Goal: Information Seeking & Learning: Learn about a topic

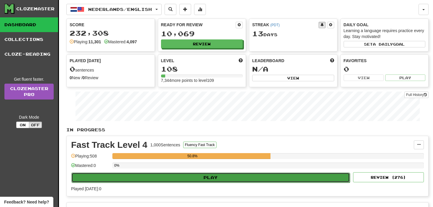
click at [253, 178] on button "Play" at bounding box center [210, 178] width 278 height 10
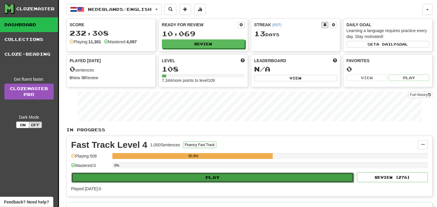
select select "**"
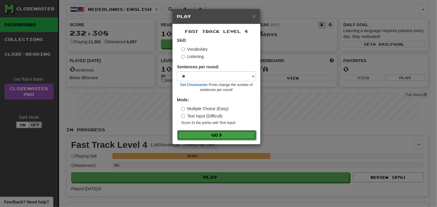
click at [216, 139] on button "Go" at bounding box center [216, 135] width 79 height 10
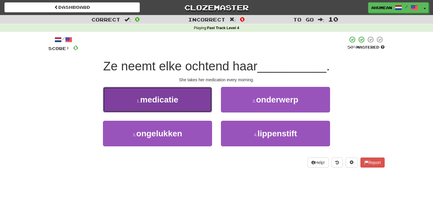
click at [185, 105] on button "1 . medicatie" at bounding box center [157, 100] width 109 height 26
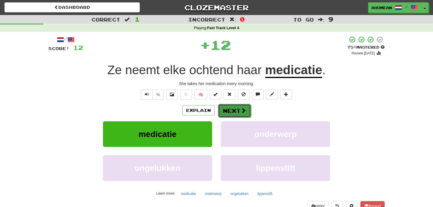
click at [223, 115] on button "Next" at bounding box center [234, 111] width 33 height 14
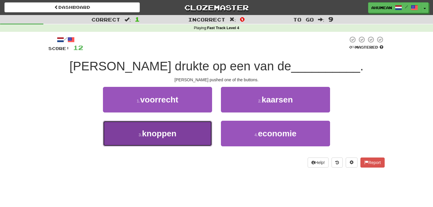
click at [168, 132] on span "knoppen" at bounding box center [159, 133] width 34 height 9
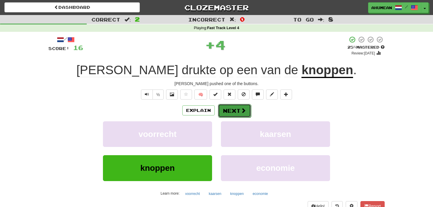
click at [225, 109] on button "Next" at bounding box center [234, 111] width 33 height 14
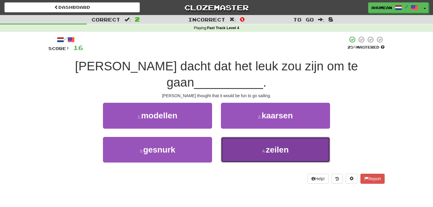
click at [251, 137] on button "4 . zeilen" at bounding box center [275, 150] width 109 height 26
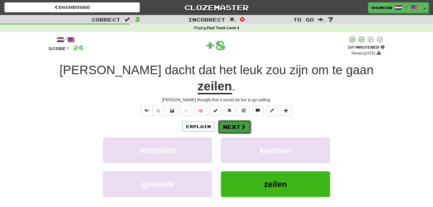
click at [234, 120] on button "Next" at bounding box center [234, 127] width 33 height 14
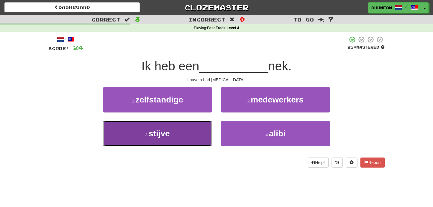
click at [150, 139] on button "3 . stijve" at bounding box center [157, 134] width 109 height 26
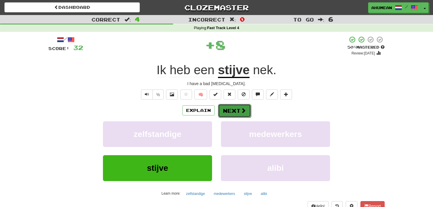
click at [220, 106] on button "Next" at bounding box center [234, 111] width 33 height 14
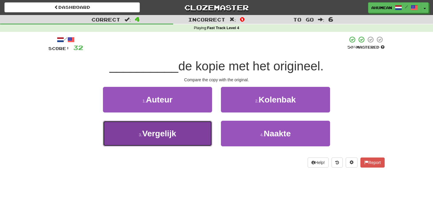
click at [187, 136] on button "3 . Vergelijk" at bounding box center [157, 134] width 109 height 26
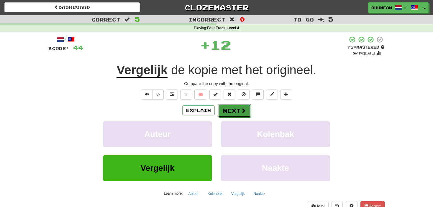
click at [229, 112] on button "Next" at bounding box center [234, 111] width 33 height 14
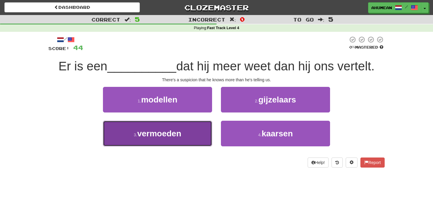
click at [180, 143] on button "3 . vermoeden" at bounding box center [157, 134] width 109 height 26
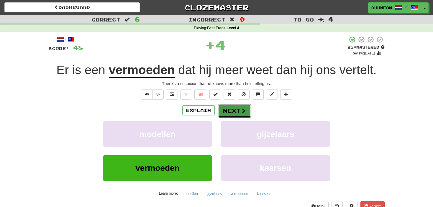
click at [231, 116] on button "Next" at bounding box center [234, 111] width 33 height 14
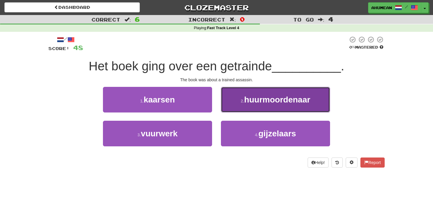
click at [237, 105] on button "2 . huurmoordenaar" at bounding box center [275, 100] width 109 height 26
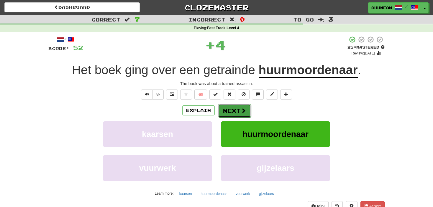
click at [237, 109] on button "Next" at bounding box center [234, 111] width 33 height 14
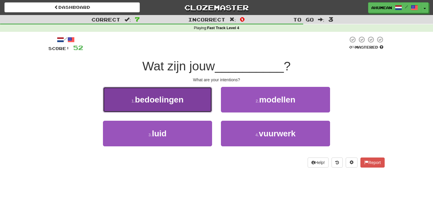
click at [196, 100] on button "1 . bedoelingen" at bounding box center [157, 100] width 109 height 26
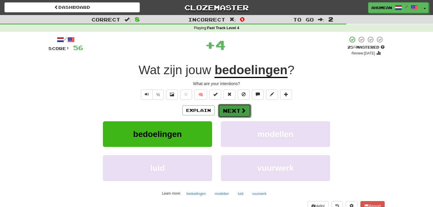
click at [230, 108] on button "Next" at bounding box center [234, 111] width 33 height 14
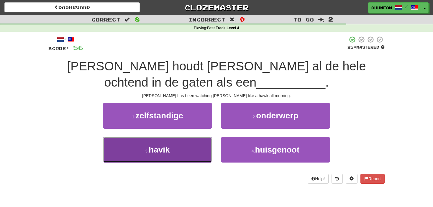
click at [186, 144] on button "3 . havik" at bounding box center [157, 150] width 109 height 26
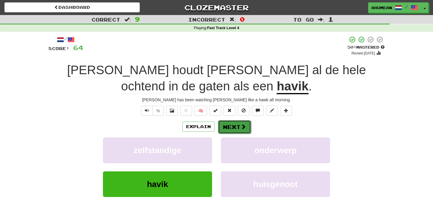
click at [241, 126] on span at bounding box center [243, 126] width 5 height 5
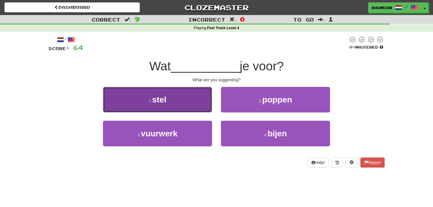
click at [182, 97] on button "1 . stel" at bounding box center [157, 100] width 109 height 26
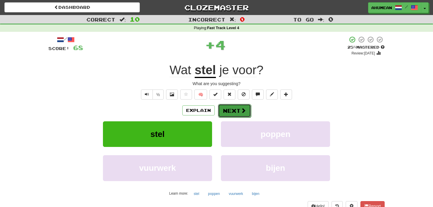
click at [234, 107] on button "Next" at bounding box center [234, 111] width 33 height 14
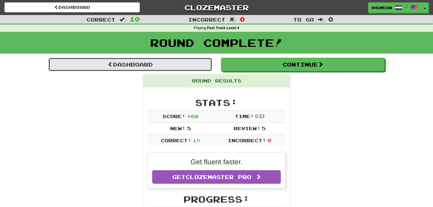
click at [158, 68] on link "Dashboard" at bounding box center [130, 65] width 164 height 14
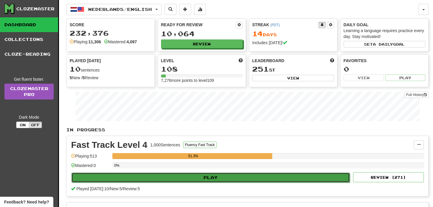
click at [218, 180] on button "Play" at bounding box center [210, 178] width 278 height 10
select select "**"
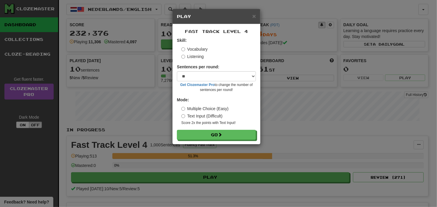
click at [192, 60] on form "Skill: Vocabulary Listening Sentences per round: * ** ** ** ** ** *** ******** …" at bounding box center [216, 88] width 79 height 103
click at [191, 57] on label "Listening" at bounding box center [192, 57] width 22 height 6
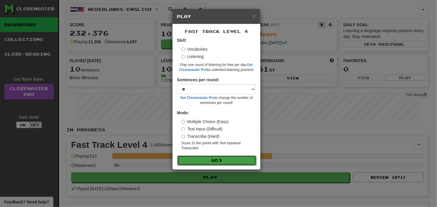
click at [192, 159] on button "Go" at bounding box center [216, 161] width 79 height 10
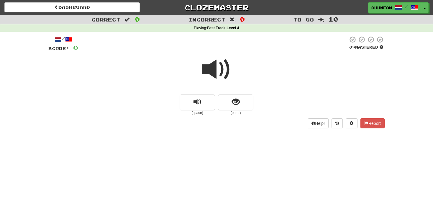
click at [213, 75] on span at bounding box center [216, 69] width 29 height 29
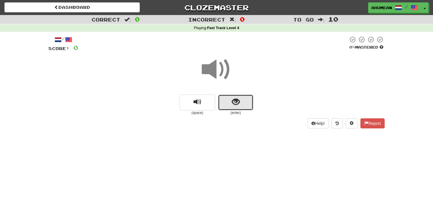
click at [229, 99] on button "show sentence" at bounding box center [235, 103] width 35 height 16
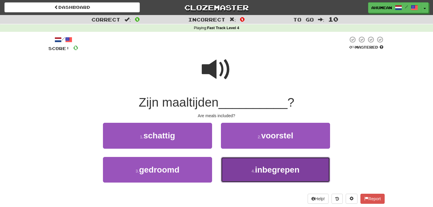
click at [249, 167] on button "4 . inbegrepen" at bounding box center [275, 170] width 109 height 26
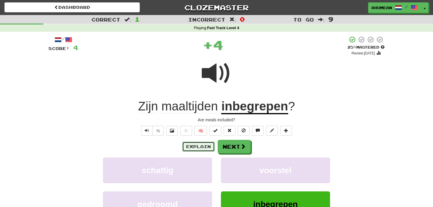
click at [195, 145] on button "Explain" at bounding box center [198, 147] width 32 height 10
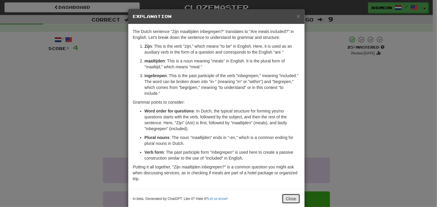
click at [285, 195] on button "Close" at bounding box center [291, 199] width 18 height 10
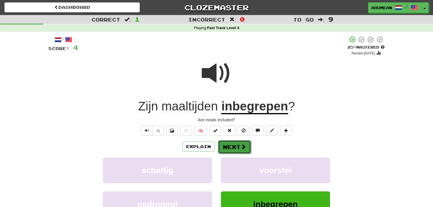
click at [244, 147] on span at bounding box center [243, 146] width 5 height 5
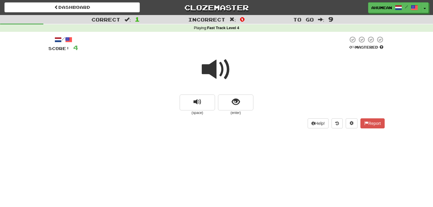
click at [228, 70] on span at bounding box center [216, 69] width 29 height 29
click at [244, 101] on button "show sentence" at bounding box center [235, 103] width 35 height 16
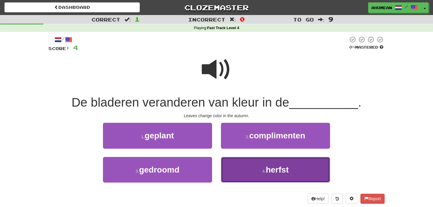
click at [245, 169] on button "4 . herfst" at bounding box center [275, 170] width 109 height 26
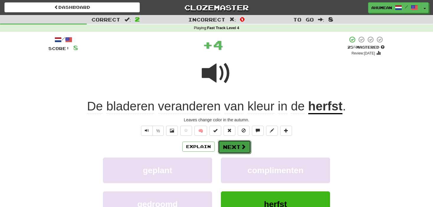
click at [243, 149] on span at bounding box center [243, 146] width 5 height 5
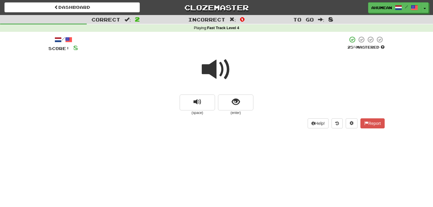
click at [231, 71] on span at bounding box center [216, 69] width 29 height 29
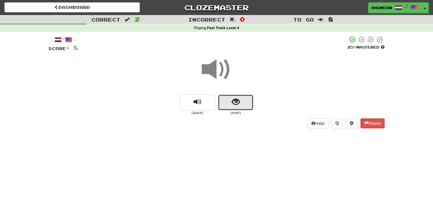
click at [234, 101] on span "show sentence" at bounding box center [236, 102] width 8 height 8
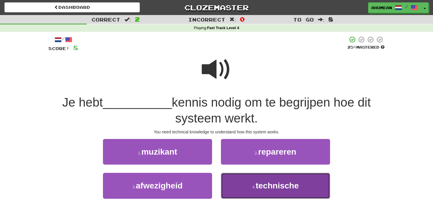
click at [247, 190] on button "4 . technische" at bounding box center [275, 186] width 109 height 26
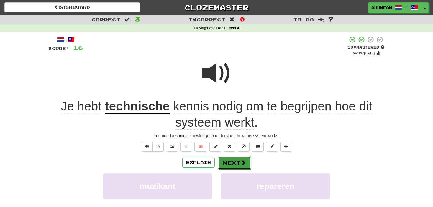
click at [241, 166] on button "Next" at bounding box center [234, 163] width 33 height 14
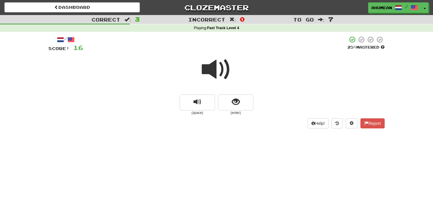
click at [213, 73] on span at bounding box center [216, 69] width 29 height 29
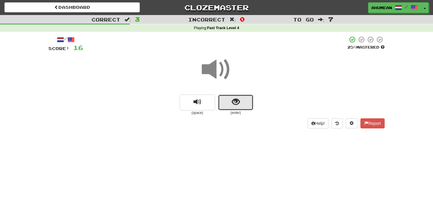
click at [227, 111] on button "show sentence" at bounding box center [235, 103] width 35 height 16
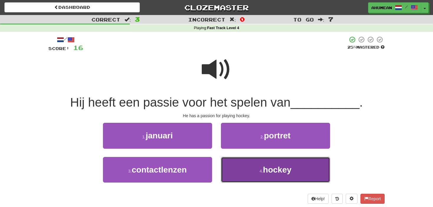
click at [266, 165] on span "hockey" at bounding box center [277, 169] width 29 height 9
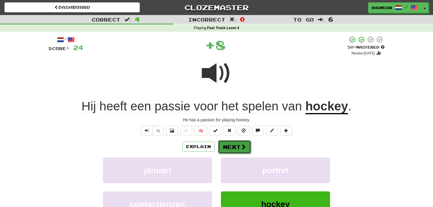
click at [235, 145] on button "Next" at bounding box center [234, 147] width 33 height 14
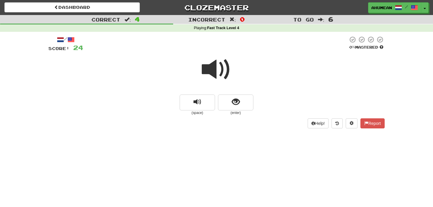
click at [210, 68] on span at bounding box center [216, 69] width 29 height 29
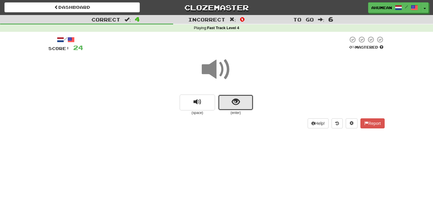
click at [226, 106] on button "show sentence" at bounding box center [235, 103] width 35 height 16
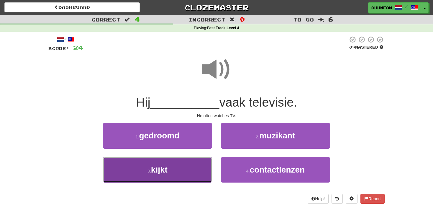
click at [185, 169] on button "3 . kijkt" at bounding box center [157, 170] width 109 height 26
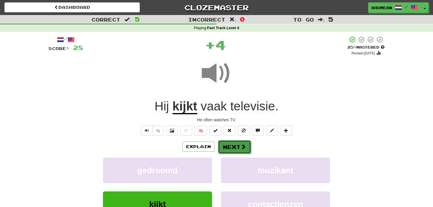
click at [224, 146] on button "Next" at bounding box center [234, 147] width 33 height 14
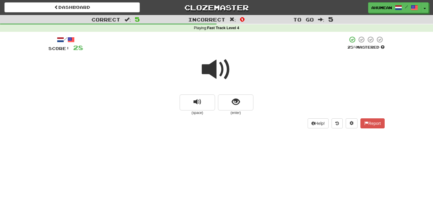
click at [208, 75] on span at bounding box center [216, 69] width 29 height 29
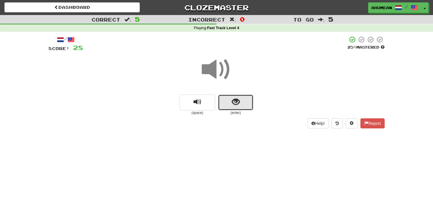
click at [223, 103] on button "show sentence" at bounding box center [235, 103] width 35 height 16
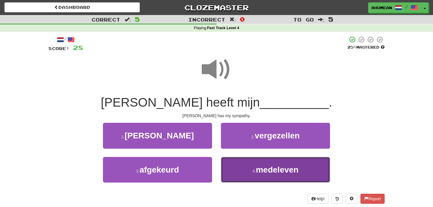
click at [245, 171] on button "4 . medeleven" at bounding box center [275, 170] width 109 height 26
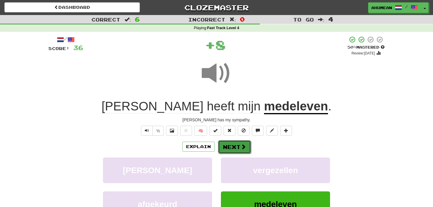
click at [223, 142] on button "Next" at bounding box center [234, 147] width 33 height 14
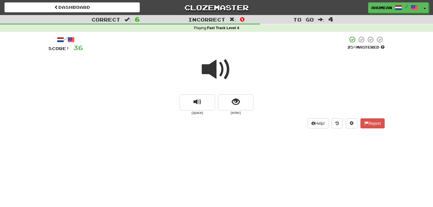
click at [216, 69] on span at bounding box center [216, 69] width 29 height 29
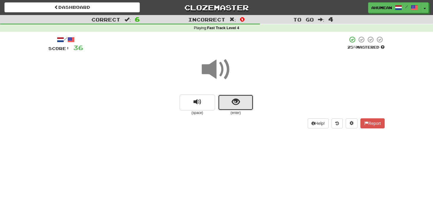
click at [226, 97] on button "show sentence" at bounding box center [235, 103] width 35 height 16
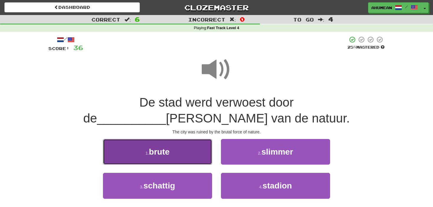
click at [168, 149] on span "brute" at bounding box center [159, 151] width 21 height 9
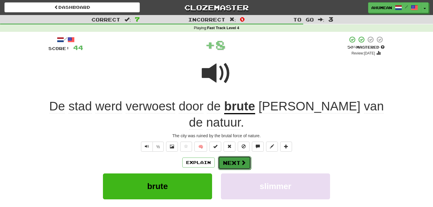
click at [235, 156] on button "Next" at bounding box center [234, 163] width 33 height 14
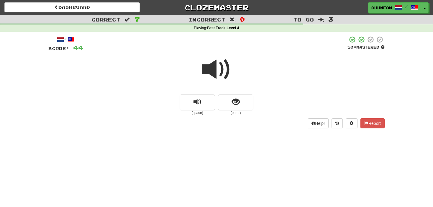
click at [211, 66] on span at bounding box center [216, 69] width 29 height 29
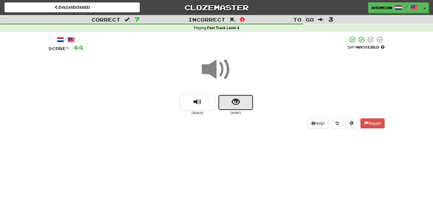
click at [232, 103] on span "show sentence" at bounding box center [236, 102] width 8 height 8
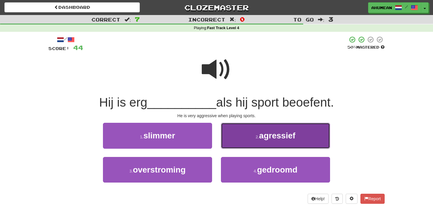
click at [254, 135] on button "2 . agressief" at bounding box center [275, 136] width 109 height 26
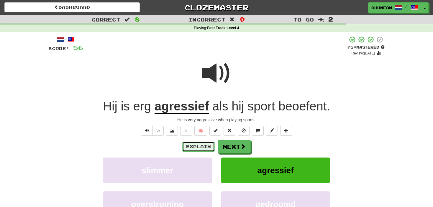
click at [201, 151] on button "Explain" at bounding box center [198, 147] width 32 height 10
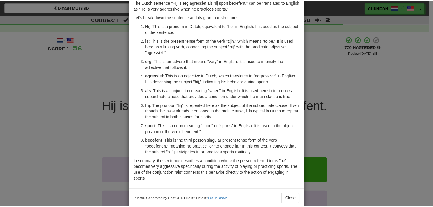
scroll to position [39, 0]
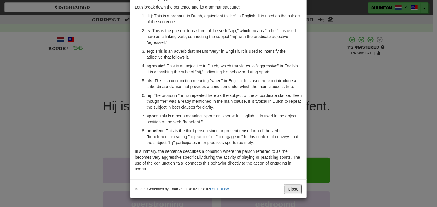
click at [287, 188] on button "Close" at bounding box center [293, 189] width 18 height 10
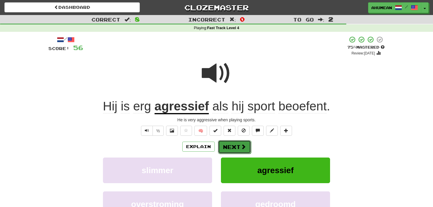
click at [234, 145] on button "Next" at bounding box center [234, 147] width 33 height 14
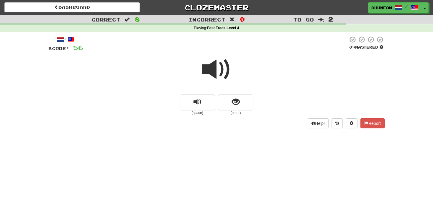
click at [218, 73] on span at bounding box center [216, 69] width 29 height 29
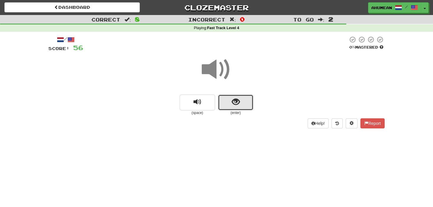
click at [227, 103] on button "show sentence" at bounding box center [235, 103] width 35 height 16
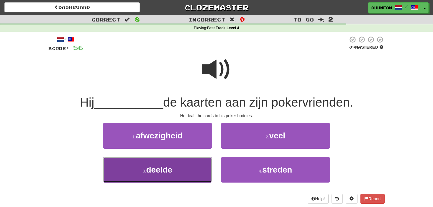
click at [186, 166] on button "3 . deelde" at bounding box center [157, 170] width 109 height 26
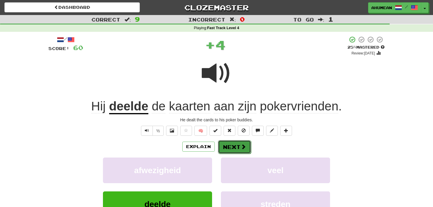
click at [228, 150] on button "Next" at bounding box center [234, 147] width 33 height 14
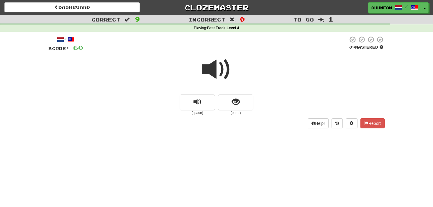
click at [216, 68] on span at bounding box center [216, 69] width 29 height 29
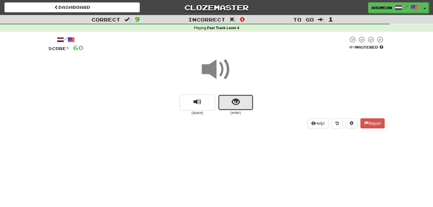
click at [226, 98] on button "show sentence" at bounding box center [235, 103] width 35 height 16
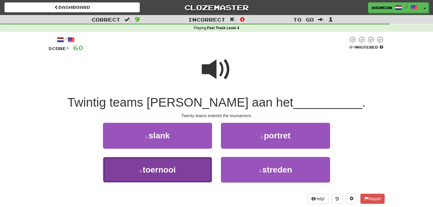
click at [159, 175] on button "3 . toernooi" at bounding box center [157, 170] width 109 height 26
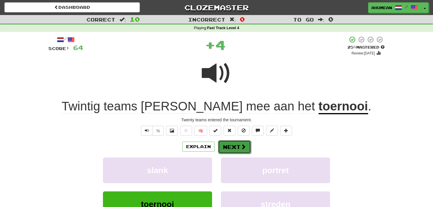
click at [231, 151] on button "Next" at bounding box center [234, 147] width 33 height 14
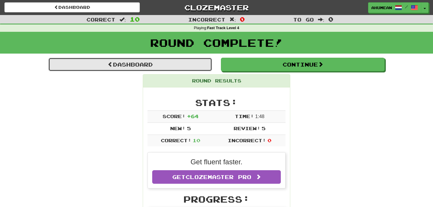
click at [140, 64] on link "Dashboard" at bounding box center [130, 65] width 164 height 14
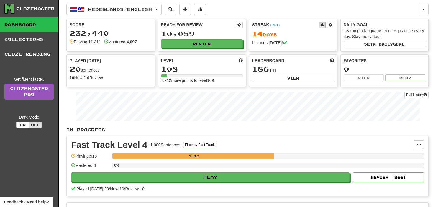
click at [165, 182] on div "Fast Track Level 4 1,000 Sentences Fluency Fast Track Manage Sentences Unpin fr…" at bounding box center [247, 166] width 361 height 60
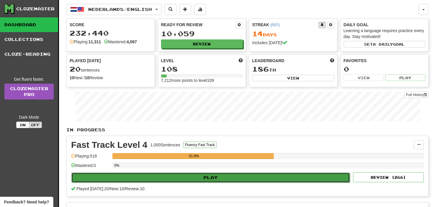
click at [167, 175] on button "Play" at bounding box center [210, 178] width 278 height 10
select select "**"
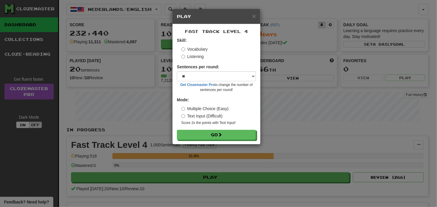
click at [188, 60] on form "Skill: Vocabulary Listening Sentences per round: * ** ** ** ** ** *** ******** …" at bounding box center [216, 88] width 79 height 103
click at [188, 56] on label "Listening" at bounding box center [192, 57] width 22 height 6
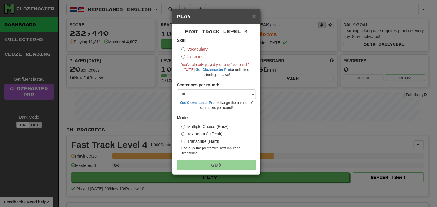
click at [189, 45] on div "Skill: Vocabulary Listening You've already played your one free round for today…" at bounding box center [216, 57] width 79 height 40
click at [184, 52] on label "Vocabulary" at bounding box center [194, 49] width 26 height 6
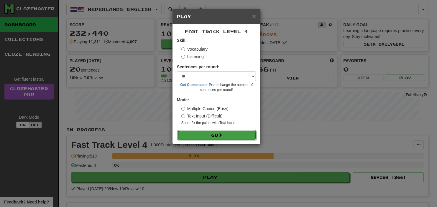
click at [194, 135] on button "Go" at bounding box center [216, 135] width 79 height 10
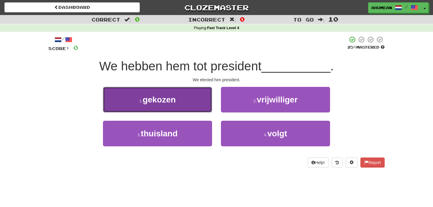
click at [188, 98] on button "1 . gekozen" at bounding box center [157, 100] width 109 height 26
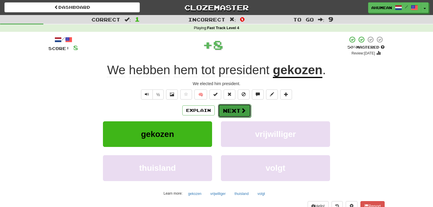
click at [235, 116] on button "Next" at bounding box center [234, 111] width 33 height 14
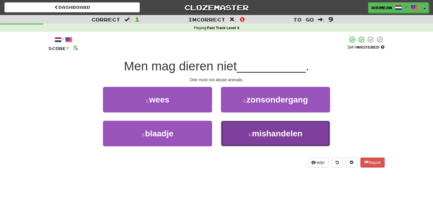
click at [251, 138] on button "4 . mishandelen" at bounding box center [275, 134] width 109 height 26
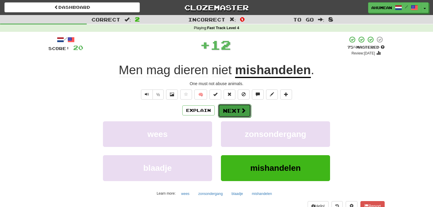
click at [238, 107] on button "Next" at bounding box center [234, 111] width 33 height 14
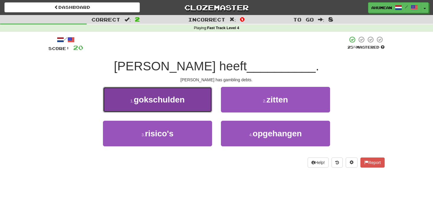
click at [179, 103] on span "gokschulden" at bounding box center [159, 99] width 51 height 9
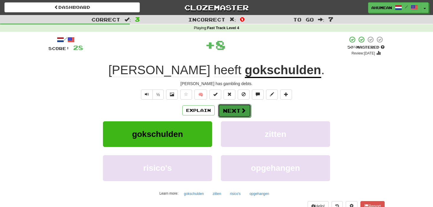
click at [230, 110] on button "Next" at bounding box center [234, 111] width 33 height 14
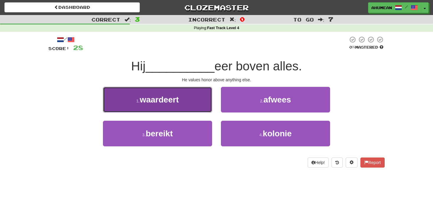
click at [201, 102] on button "1 . waardeert" at bounding box center [157, 100] width 109 height 26
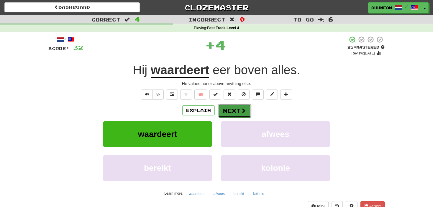
click at [229, 107] on button "Next" at bounding box center [234, 111] width 33 height 14
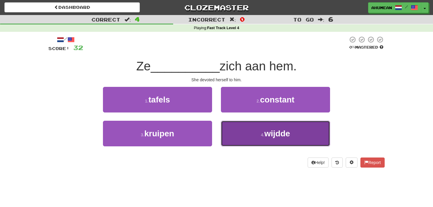
click at [244, 131] on button "4 . wijdde" at bounding box center [275, 134] width 109 height 26
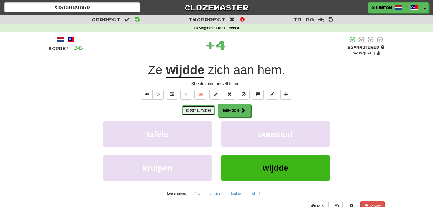
click at [198, 112] on button "Explain" at bounding box center [198, 111] width 32 height 10
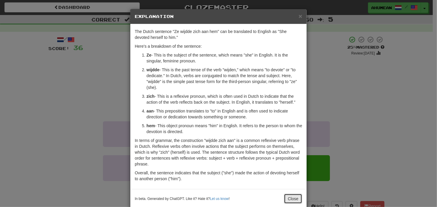
click at [288, 196] on button "Close" at bounding box center [293, 199] width 18 height 10
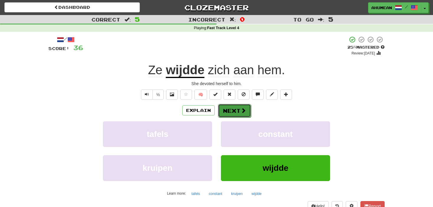
click at [239, 113] on button "Next" at bounding box center [234, 111] width 33 height 14
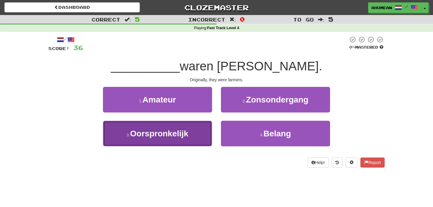
click at [183, 137] on span "Oorspronkelijk" at bounding box center [159, 133] width 58 height 9
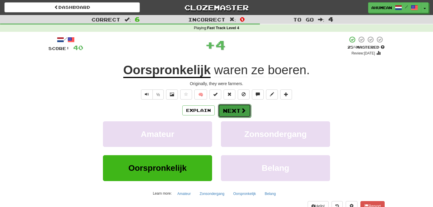
click at [243, 110] on span at bounding box center [243, 110] width 5 height 5
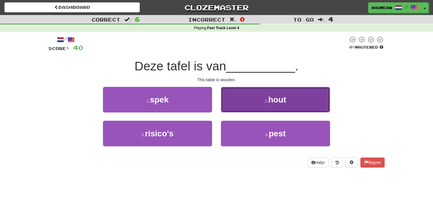
click at [246, 97] on button "2 . hout" at bounding box center [275, 100] width 109 height 26
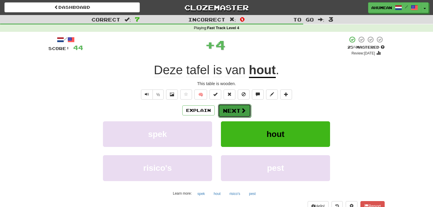
click at [227, 107] on button "Next" at bounding box center [234, 111] width 33 height 14
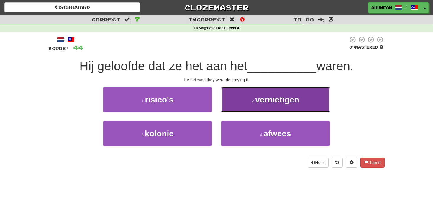
click at [239, 102] on button "2 . vernietigen" at bounding box center [275, 100] width 109 height 26
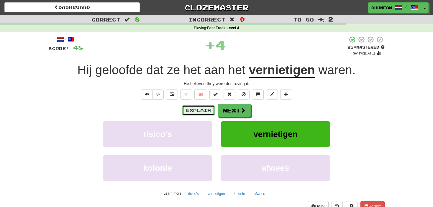
click at [188, 111] on button "Explain" at bounding box center [198, 111] width 32 height 10
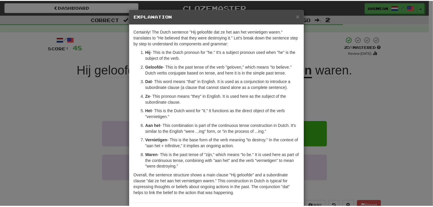
scroll to position [25, 0]
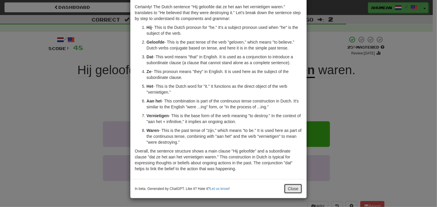
click at [285, 190] on button "Close" at bounding box center [293, 189] width 18 height 10
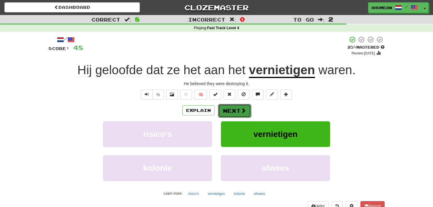
click at [231, 116] on button "Next" at bounding box center [234, 111] width 33 height 14
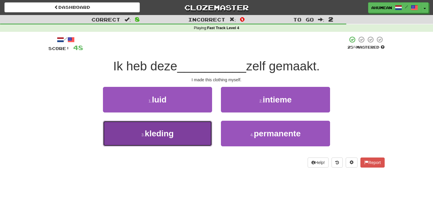
click at [196, 142] on button "3 . kleding" at bounding box center [157, 134] width 109 height 26
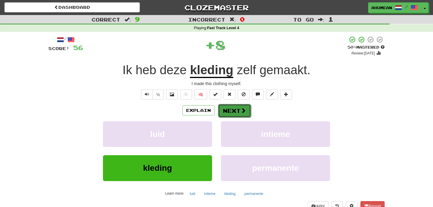
click at [221, 112] on button "Next" at bounding box center [234, 111] width 33 height 14
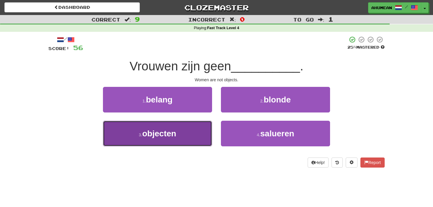
click at [188, 126] on button "3 . objecten" at bounding box center [157, 134] width 109 height 26
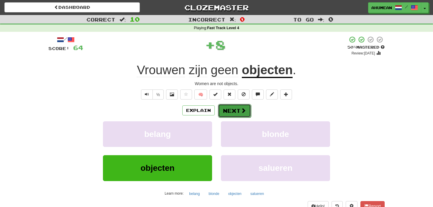
click at [244, 109] on span at bounding box center [243, 110] width 5 height 5
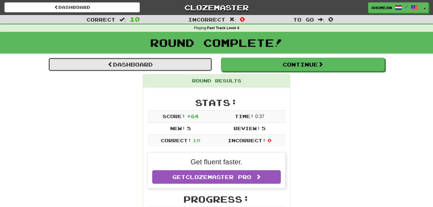
click at [191, 65] on link "Dashboard" at bounding box center [130, 65] width 164 height 14
